Goal: Answer question/provide support: Answer question/provide support

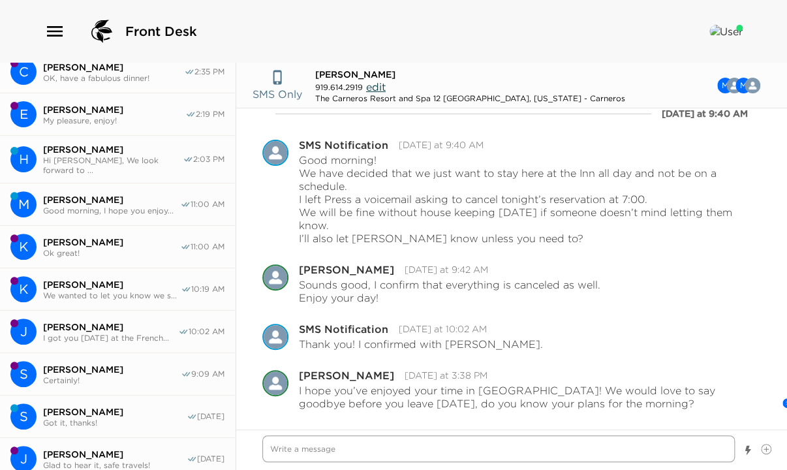
scroll to position [261, 0]
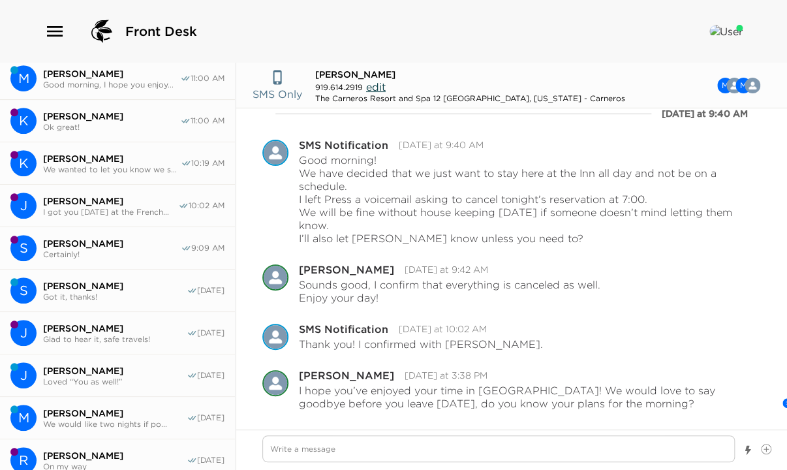
click at [112, 292] on span "Got it, thanks!" at bounding box center [115, 297] width 144 height 10
type textarea "x"
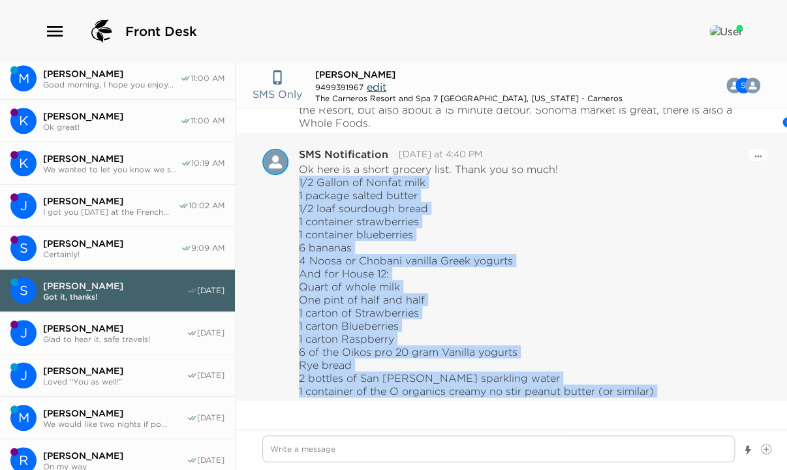
scroll to position [598, 0]
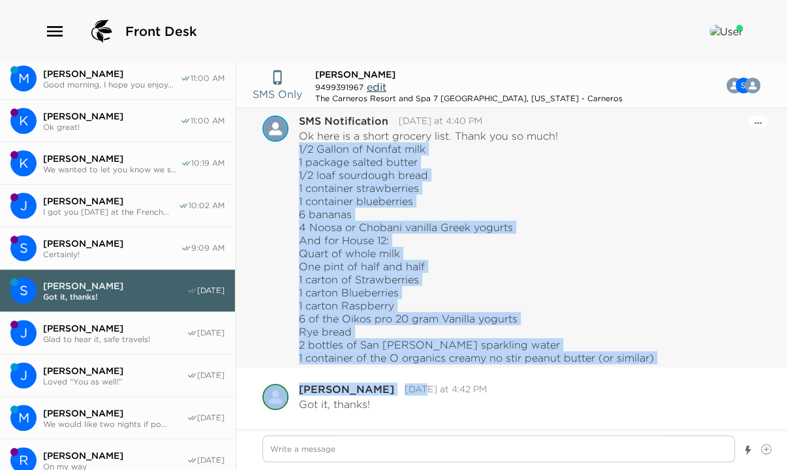
drag, startPoint x: 298, startPoint y: 251, endPoint x: 661, endPoint y: 362, distance: 379.4
click at [661, 362] on div "Ok here is a short grocery list. Thank you so much! 1/2 Gallon of Nonfat milk 1…" at bounding box center [530, 246] width 462 height 235
copy div "1/2 Gallon of Nonfat milk 1 package salted butter 1/2 loaf sourdough bread 1 co…"
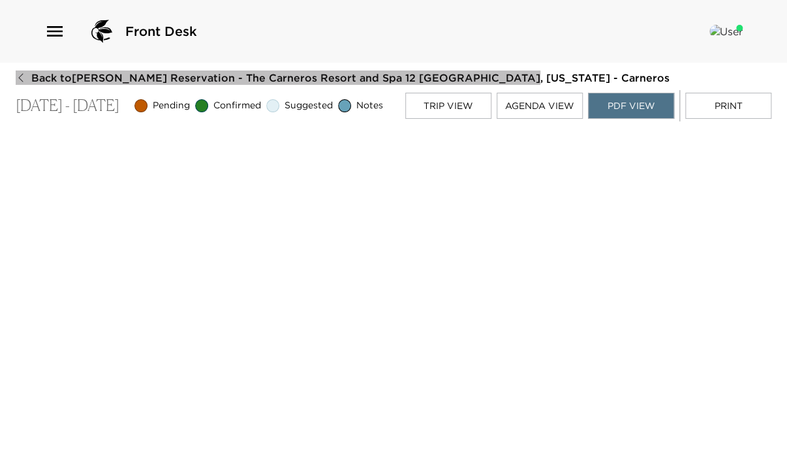
click at [20, 73] on icon "button" at bounding box center [21, 77] width 10 height 10
